Goal: Book appointment/travel/reservation

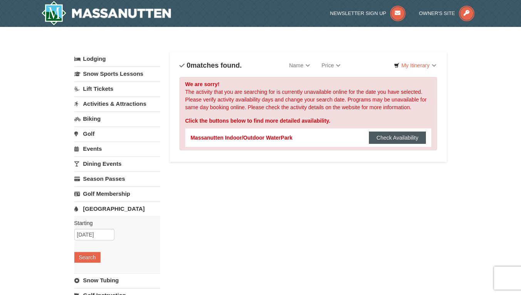
click at [381, 134] on button "Check Availability" at bounding box center [397, 138] width 57 height 12
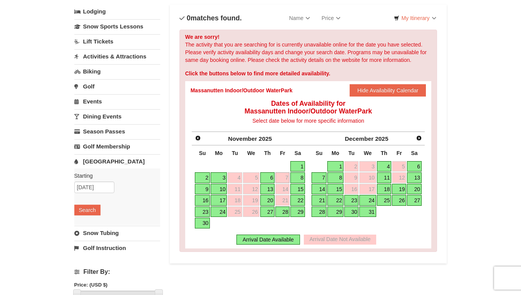
scroll to position [48, 0]
click at [270, 179] on link "6" at bounding box center [267, 177] width 15 height 11
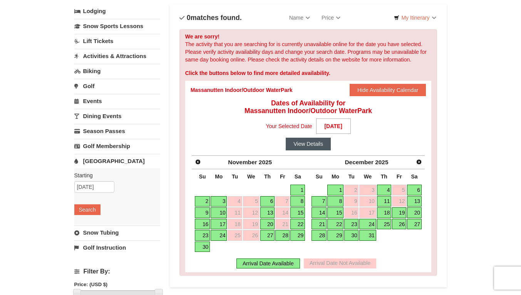
click at [303, 144] on button "View Details" at bounding box center [308, 144] width 45 height 12
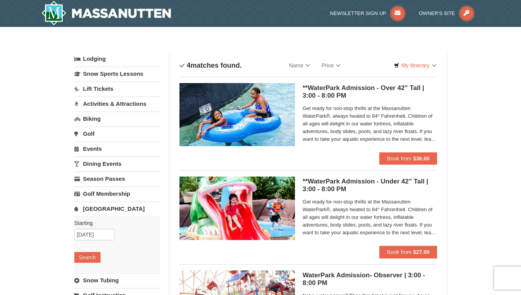
scroll to position [2, 0]
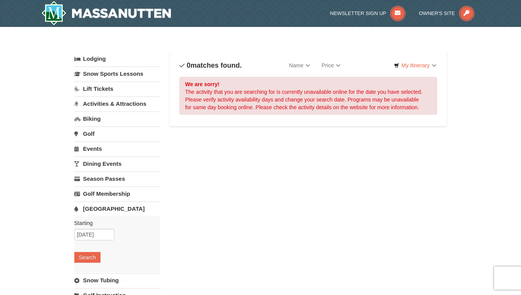
click at [325, 113] on div "We are sorry! The activity that you are searching for is currently unavailable …" at bounding box center [308, 96] width 258 height 38
drag, startPoint x: 370, startPoint y: 97, endPoint x: 291, endPoint y: 114, distance: 80.6
click at [291, 114] on div "We are sorry! The activity that you are searching for is currently unavailable …" at bounding box center [308, 96] width 258 height 38
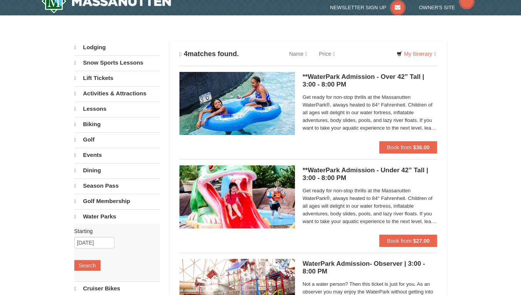
select select "10"
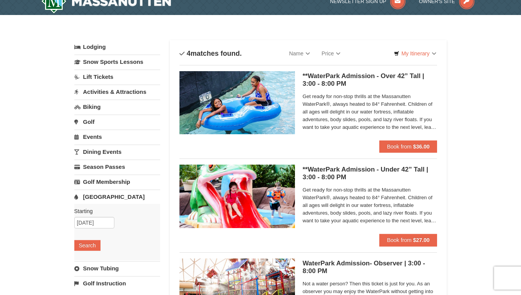
scroll to position [2, 0]
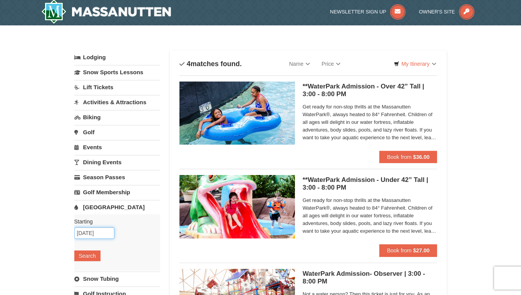
click at [95, 236] on input "[DATE]" at bounding box center [94, 233] width 40 height 12
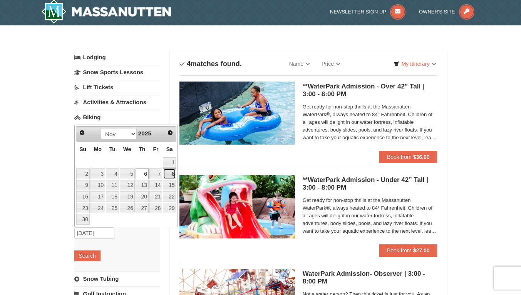
click at [170, 176] on link "8" at bounding box center [169, 174] width 13 height 11
type input "[DATE]"
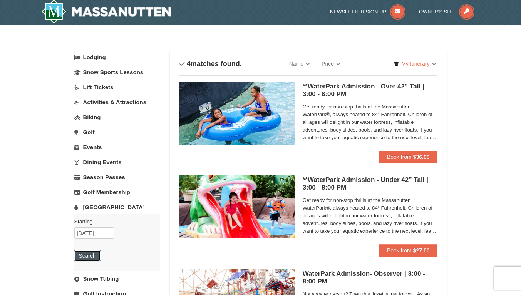
click at [94, 258] on button "Search" at bounding box center [87, 256] width 26 height 11
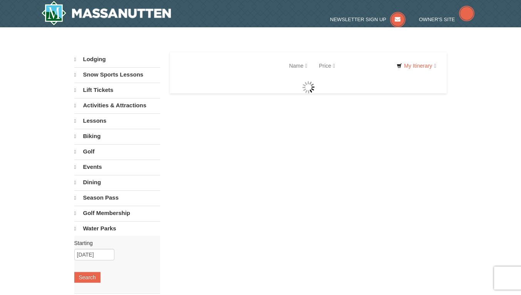
select select "10"
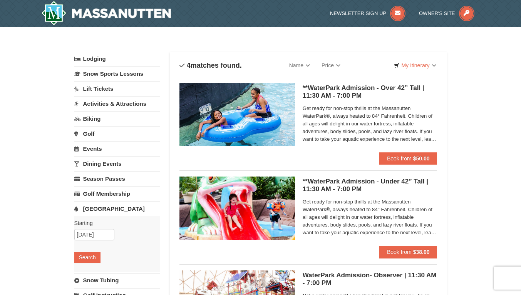
click at [77, 280] on link "Snow Tubing" at bounding box center [117, 280] width 86 height 14
click at [82, 264] on button "Search" at bounding box center [87, 264] width 26 height 11
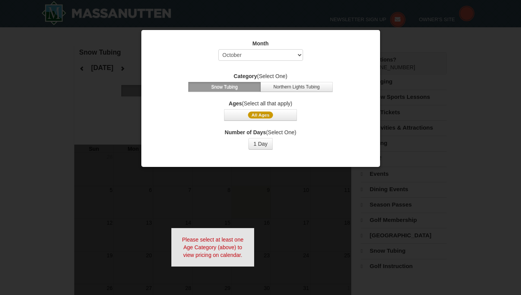
select select "10"
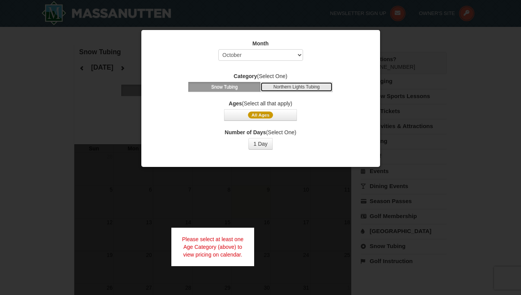
click at [291, 87] on button "Northern Lights Tubing" at bounding box center [296, 87] width 72 height 10
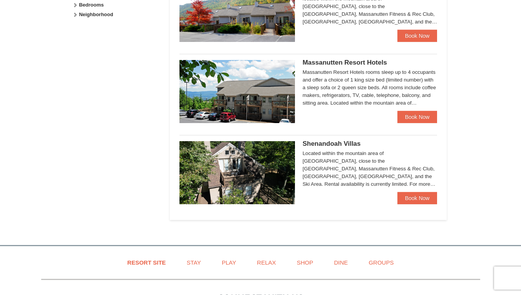
scroll to position [430, 0]
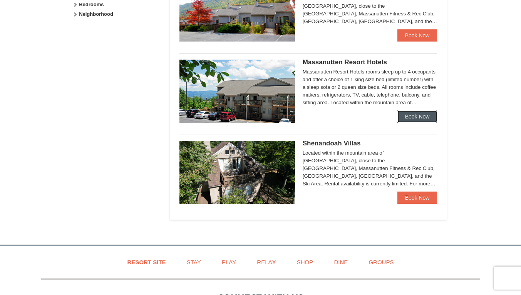
click at [423, 114] on link "Book Now" at bounding box center [417, 116] width 40 height 12
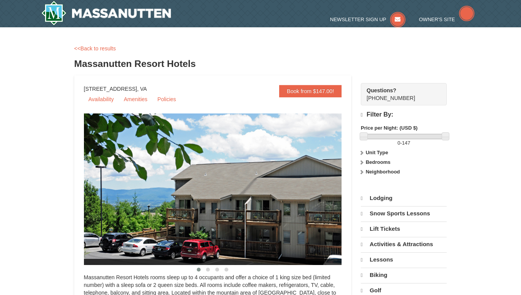
select select "10"
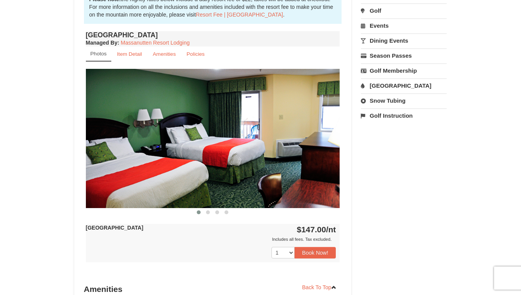
scroll to position [263, 0]
